Goal: Information Seeking & Learning: Learn about a topic

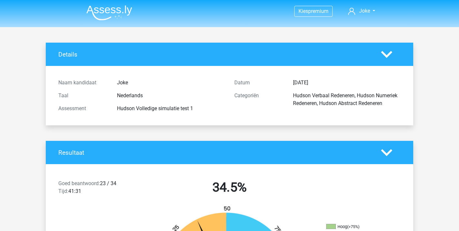
scroll to position [1631, 0]
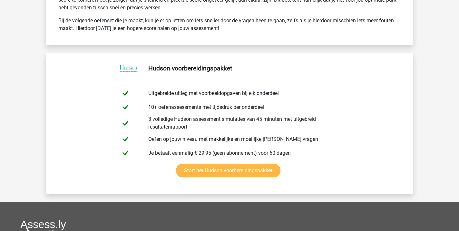
click at [176, 164] on link "Start het Hudson voorbereidingspakket" at bounding box center [228, 171] width 105 height 14
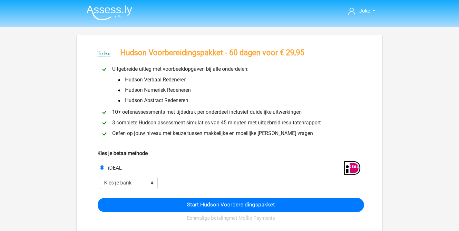
click at [238, 88] on li "Hudson Numeriek Redeneren" at bounding box center [185, 90] width 148 height 10
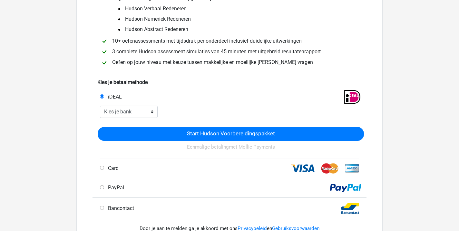
scroll to position [73, 0]
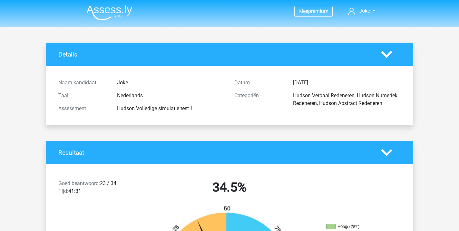
click at [121, 12] on img at bounding box center [109, 12] width 46 height 15
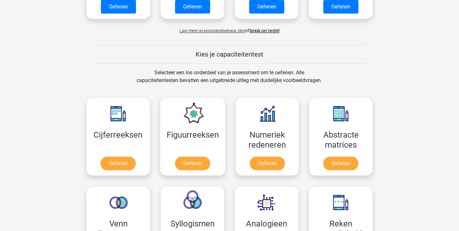
scroll to position [209, 0]
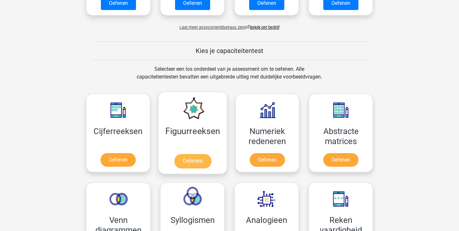
click at [188, 154] on link "Oefenen" at bounding box center [192, 161] width 37 height 14
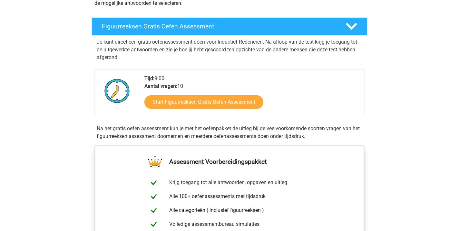
scroll to position [101, 0]
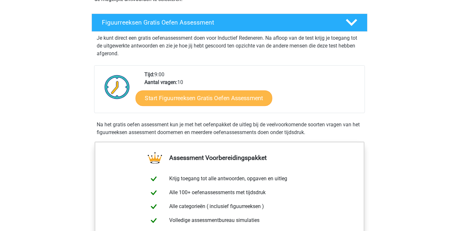
click at [187, 98] on link "Start Figuurreeksen Gratis Oefen Assessment" at bounding box center [204, 97] width 137 height 15
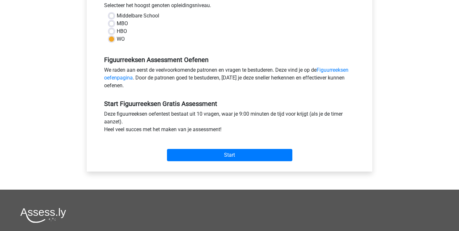
scroll to position [153, 0]
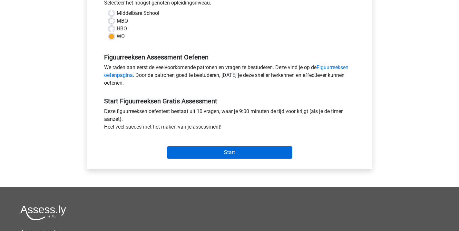
click at [228, 154] on input "Start" at bounding box center [229, 152] width 125 height 12
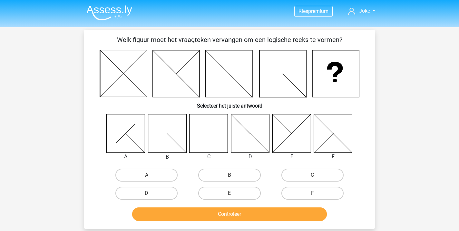
click at [209, 142] on icon at bounding box center [209, 133] width 38 height 38
click at [304, 174] on label "C" at bounding box center [313, 174] width 62 height 13
click at [313, 175] on input "C" at bounding box center [315, 177] width 4 height 4
radio input "true"
click at [223, 211] on button "Controleer" at bounding box center [229, 214] width 195 height 14
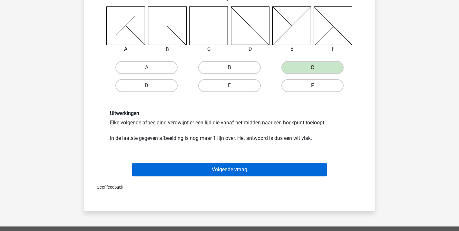
click at [227, 171] on button "Volgende vraag" at bounding box center [229, 170] width 195 height 14
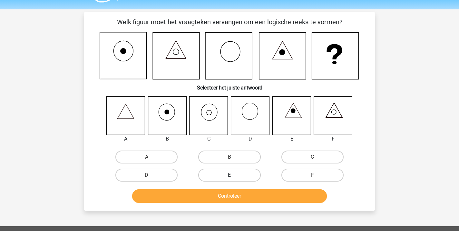
scroll to position [17, 0]
click at [302, 172] on label "F" at bounding box center [313, 175] width 62 height 13
click at [313, 175] on input "F" at bounding box center [315, 177] width 4 height 4
radio input "true"
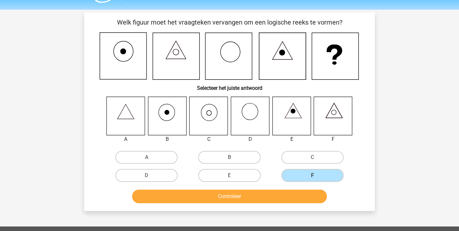
click at [255, 193] on button "Controleer" at bounding box center [229, 196] width 195 height 14
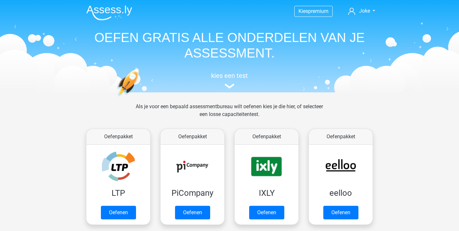
scroll to position [209, 0]
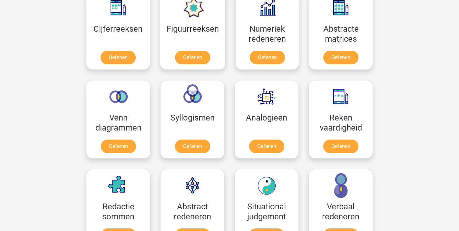
scroll to position [311, 0]
click at [195, 59] on link "Oefenen" at bounding box center [192, 59] width 37 height 14
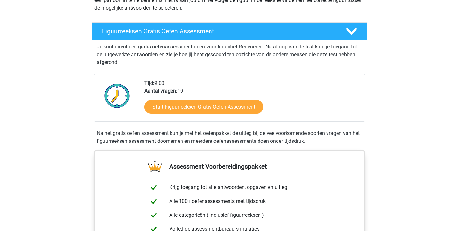
scroll to position [93, 0]
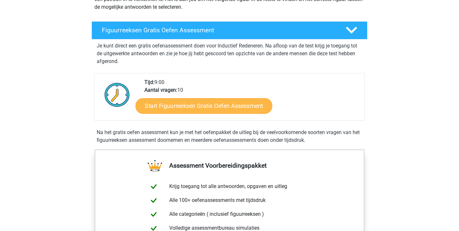
click at [191, 109] on link "Start Figuurreeksen Gratis Oefen Assessment" at bounding box center [204, 105] width 137 height 15
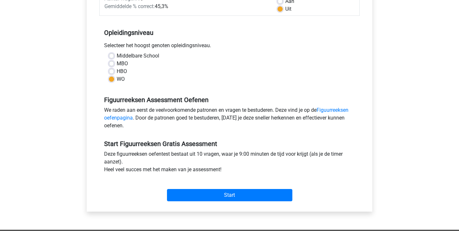
scroll to position [111, 0]
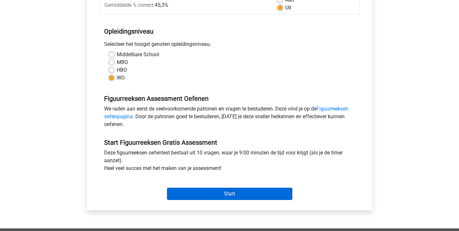
click at [211, 192] on input "Start" at bounding box center [229, 193] width 125 height 12
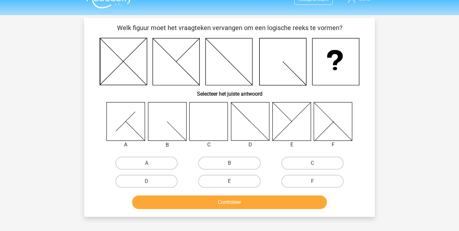
scroll to position [13, 0]
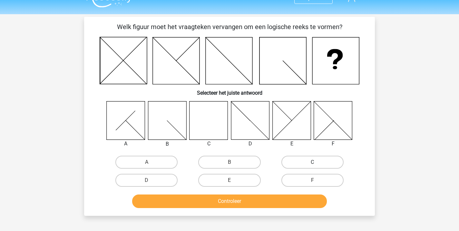
click at [309, 163] on label "C" at bounding box center [313, 161] width 62 height 13
click at [313, 163] on input "C" at bounding box center [315, 164] width 4 height 4
radio input "true"
click at [225, 198] on button "Controleer" at bounding box center [229, 201] width 195 height 14
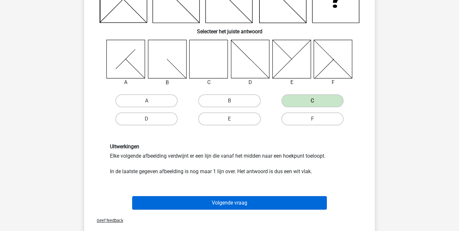
click at [229, 203] on button "Volgende vraag" at bounding box center [229, 203] width 195 height 14
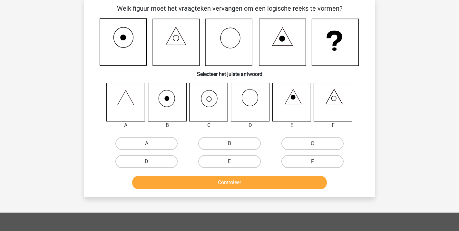
scroll to position [30, 0]
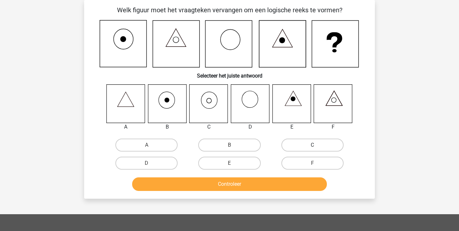
click at [300, 146] on label "C" at bounding box center [313, 144] width 62 height 13
click at [313, 146] on input "C" at bounding box center [315, 147] width 4 height 4
radio input "true"
click at [248, 182] on button "Controleer" at bounding box center [229, 184] width 195 height 14
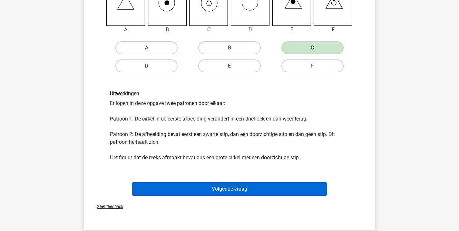
click at [235, 194] on button "Volgende vraag" at bounding box center [229, 189] width 195 height 14
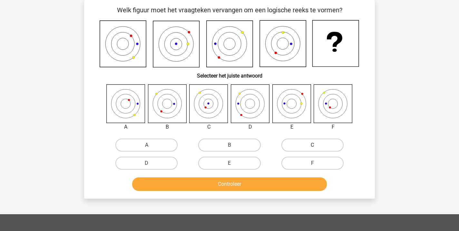
click at [295, 143] on label "C" at bounding box center [313, 144] width 62 height 13
click at [313, 145] on input "C" at bounding box center [315, 147] width 4 height 4
radio input "true"
click at [221, 182] on button "Controleer" at bounding box center [229, 184] width 195 height 14
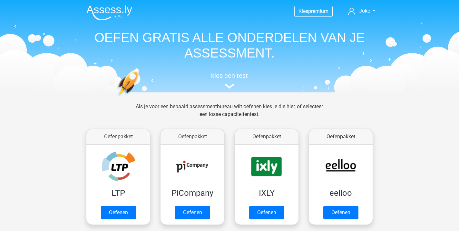
scroll to position [311, 0]
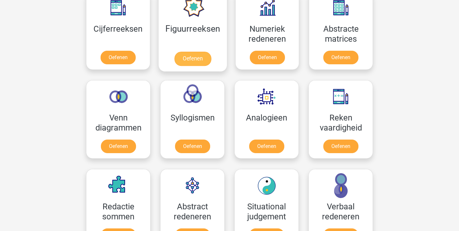
click at [193, 52] on link "Oefenen" at bounding box center [192, 59] width 37 height 14
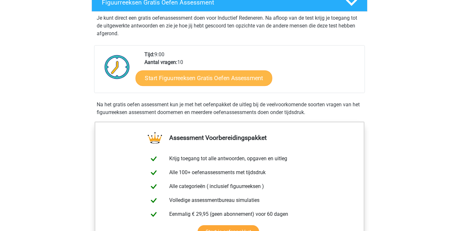
scroll to position [120, 0]
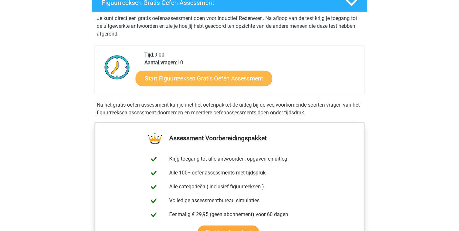
click at [194, 80] on link "Start Figuurreeksen Gratis Oefen Assessment" at bounding box center [204, 77] width 137 height 15
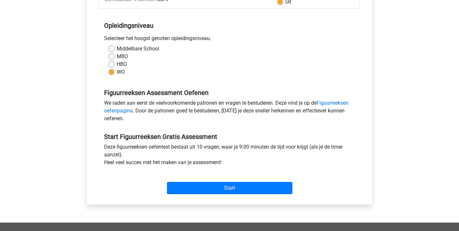
scroll to position [117, 0]
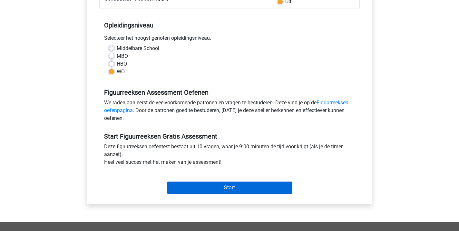
click at [229, 187] on input "Start" at bounding box center [229, 187] width 125 height 12
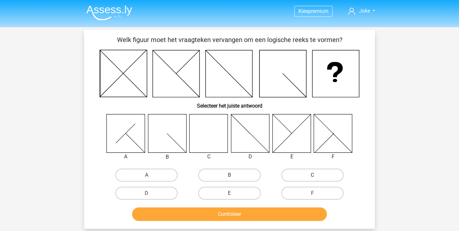
click at [306, 175] on label "C" at bounding box center [313, 174] width 62 height 13
click at [313, 175] on input "C" at bounding box center [315, 177] width 4 height 4
radio input "true"
click at [236, 212] on button "Controleer" at bounding box center [229, 214] width 195 height 14
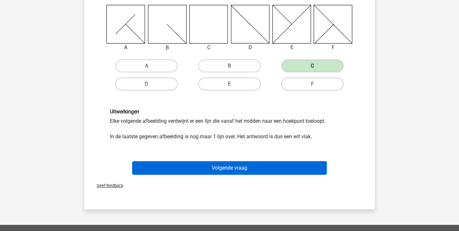
click at [226, 165] on button "Volgende vraag" at bounding box center [229, 168] width 195 height 14
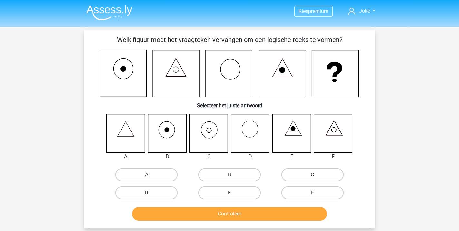
click at [298, 175] on label "C" at bounding box center [313, 174] width 62 height 13
click at [313, 175] on input "C" at bounding box center [315, 177] width 4 height 4
radio input "true"
click at [225, 216] on button "Controleer" at bounding box center [229, 214] width 195 height 14
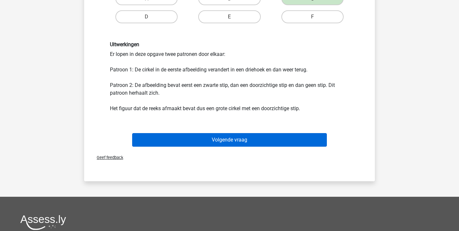
click at [227, 144] on button "Volgende vraag" at bounding box center [229, 140] width 195 height 14
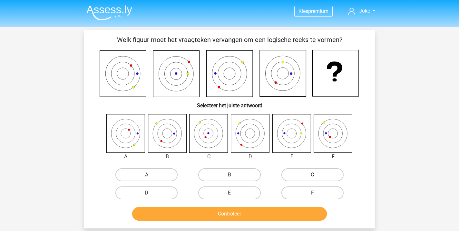
click at [301, 177] on label "C" at bounding box center [313, 174] width 62 height 13
click at [313, 177] on input "C" at bounding box center [315, 177] width 4 height 4
radio input "true"
click at [235, 212] on button "Controleer" at bounding box center [229, 214] width 195 height 14
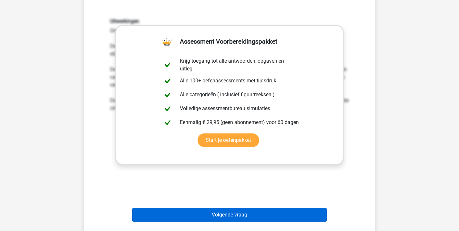
click at [248, 212] on button "Volgende vraag" at bounding box center [229, 215] width 195 height 14
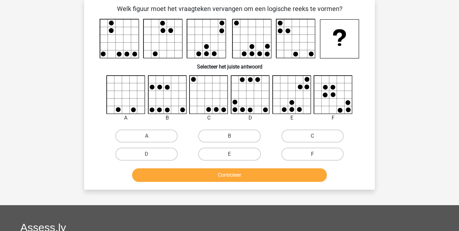
scroll to position [36, 0]
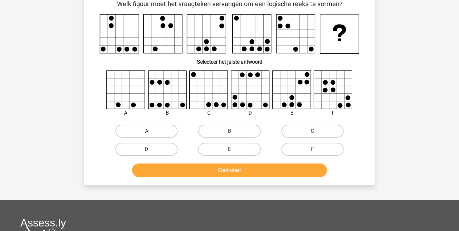
click at [309, 132] on label "C" at bounding box center [313, 131] width 62 height 13
click at [313, 132] on input "C" at bounding box center [315, 133] width 4 height 4
radio input "true"
click at [247, 171] on button "Controleer" at bounding box center [229, 170] width 195 height 14
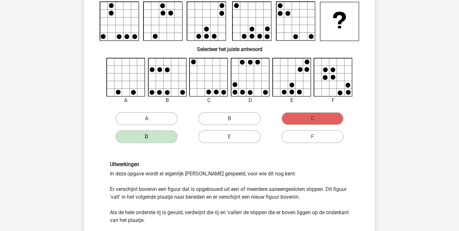
scroll to position [48, 0]
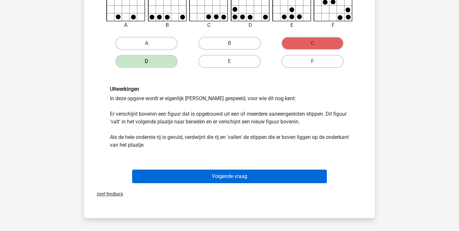
click at [246, 174] on button "Volgende vraag" at bounding box center [229, 176] width 195 height 14
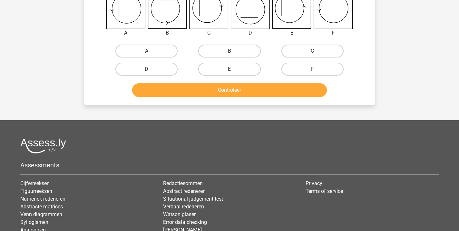
scroll to position [30, 0]
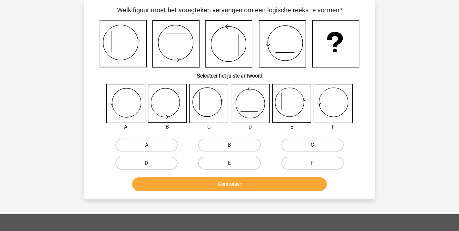
click at [310, 146] on label "C" at bounding box center [313, 144] width 62 height 13
click at [313, 146] on input "C" at bounding box center [315, 147] width 4 height 4
radio input "true"
click at [249, 182] on button "Controleer" at bounding box center [229, 184] width 195 height 14
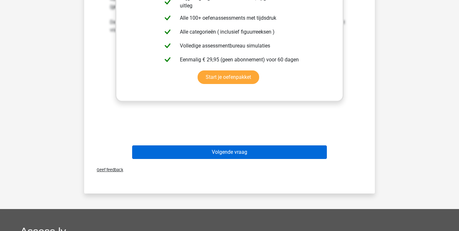
click at [218, 156] on button "Volgende vraag" at bounding box center [229, 152] width 195 height 14
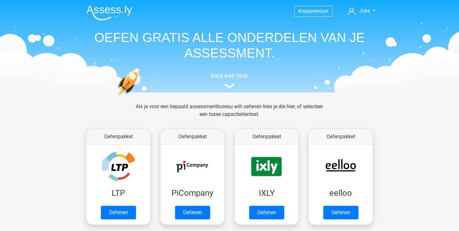
scroll to position [311, 0]
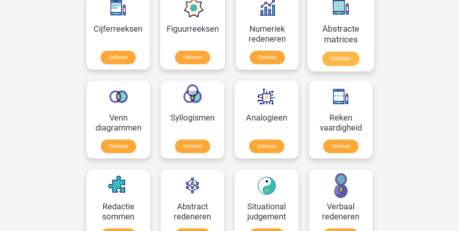
click at [335, 52] on link "Oefenen" at bounding box center [341, 59] width 37 height 14
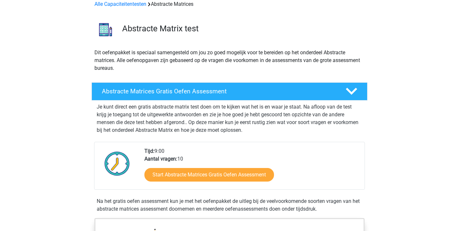
scroll to position [33, 0]
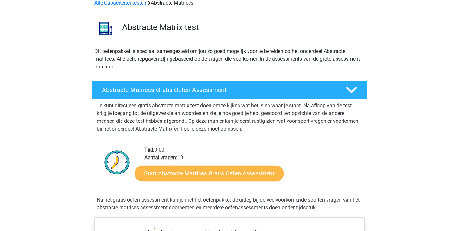
click at [209, 174] on link "Start Abstracte Matrices Gratis Oefen Assessment" at bounding box center [209, 172] width 149 height 15
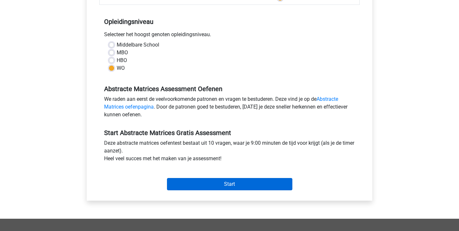
scroll to position [121, 0]
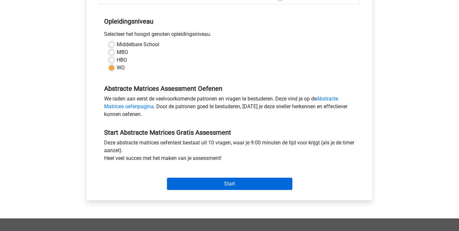
click at [221, 185] on input "Start" at bounding box center [229, 183] width 125 height 12
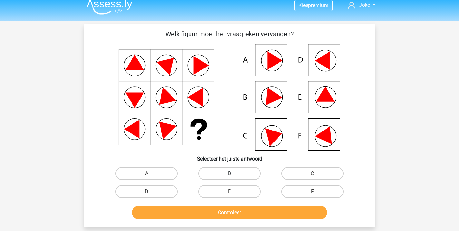
scroll to position [9, 0]
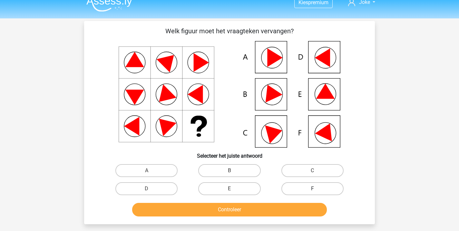
click at [307, 189] on label "F" at bounding box center [313, 188] width 62 height 13
click at [313, 189] on input "F" at bounding box center [315, 190] width 4 height 4
radio input "true"
click at [256, 207] on button "Controleer" at bounding box center [229, 210] width 195 height 14
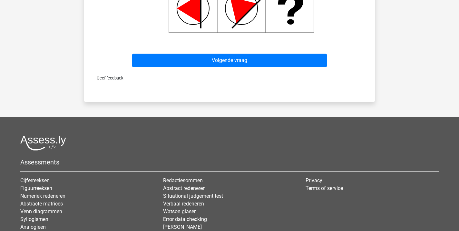
scroll to position [382, 0]
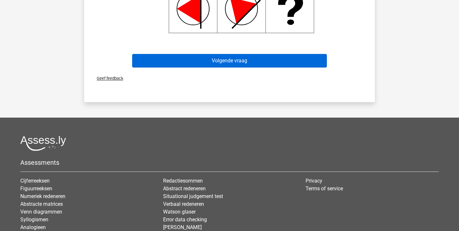
click at [219, 62] on button "Volgende vraag" at bounding box center [229, 61] width 195 height 14
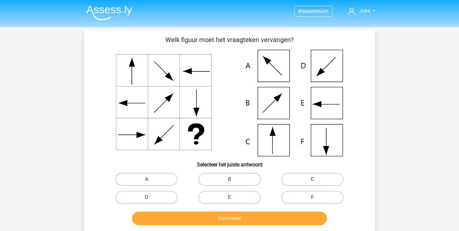
scroll to position [0, 0]
